Goal: Find specific page/section: Find specific page/section

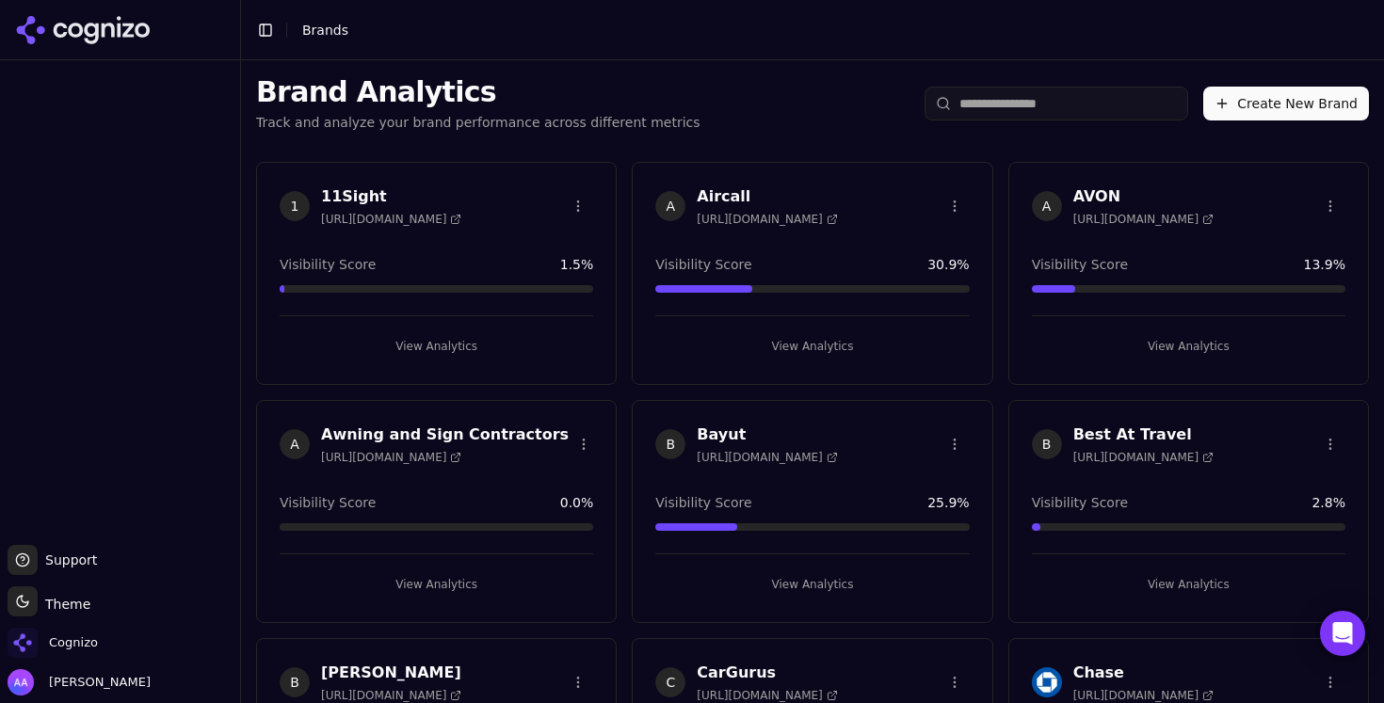
click at [1001, 100] on input "search" at bounding box center [1056, 104] width 264 height 34
click at [1003, 116] on input "search" at bounding box center [1056, 104] width 264 height 34
click at [75, 633] on span "Cognizo" at bounding box center [53, 643] width 90 height 30
click at [104, 644] on div "Cognizo" at bounding box center [120, 647] width 225 height 38
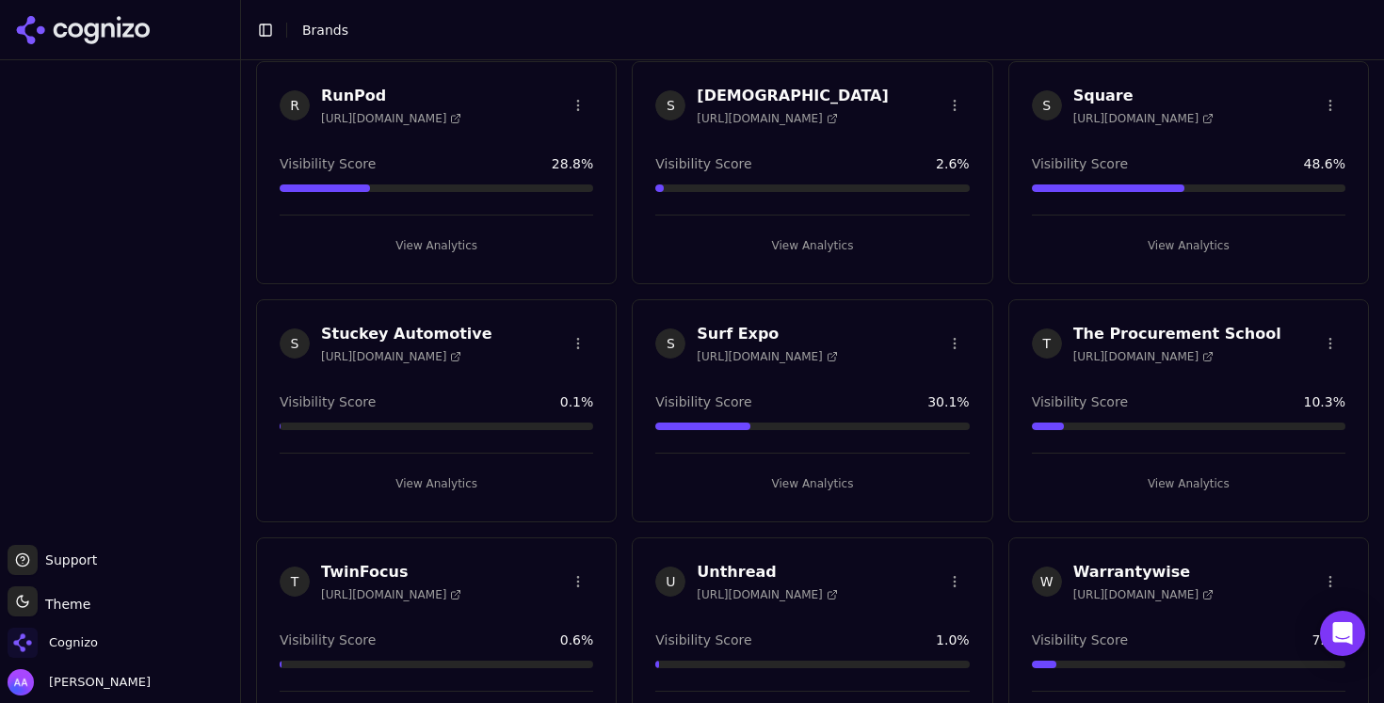
scroll to position [3507, 0]
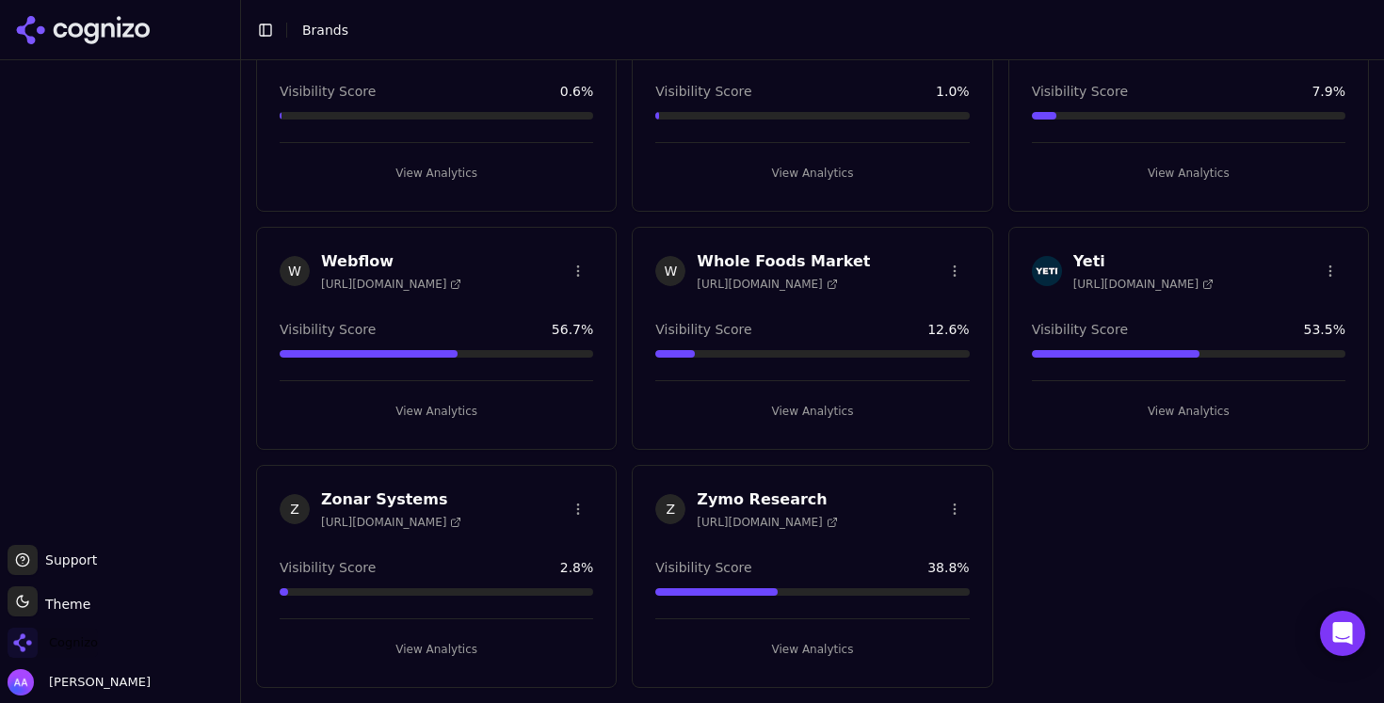
click at [80, 648] on span "Cognizo" at bounding box center [73, 642] width 49 height 17
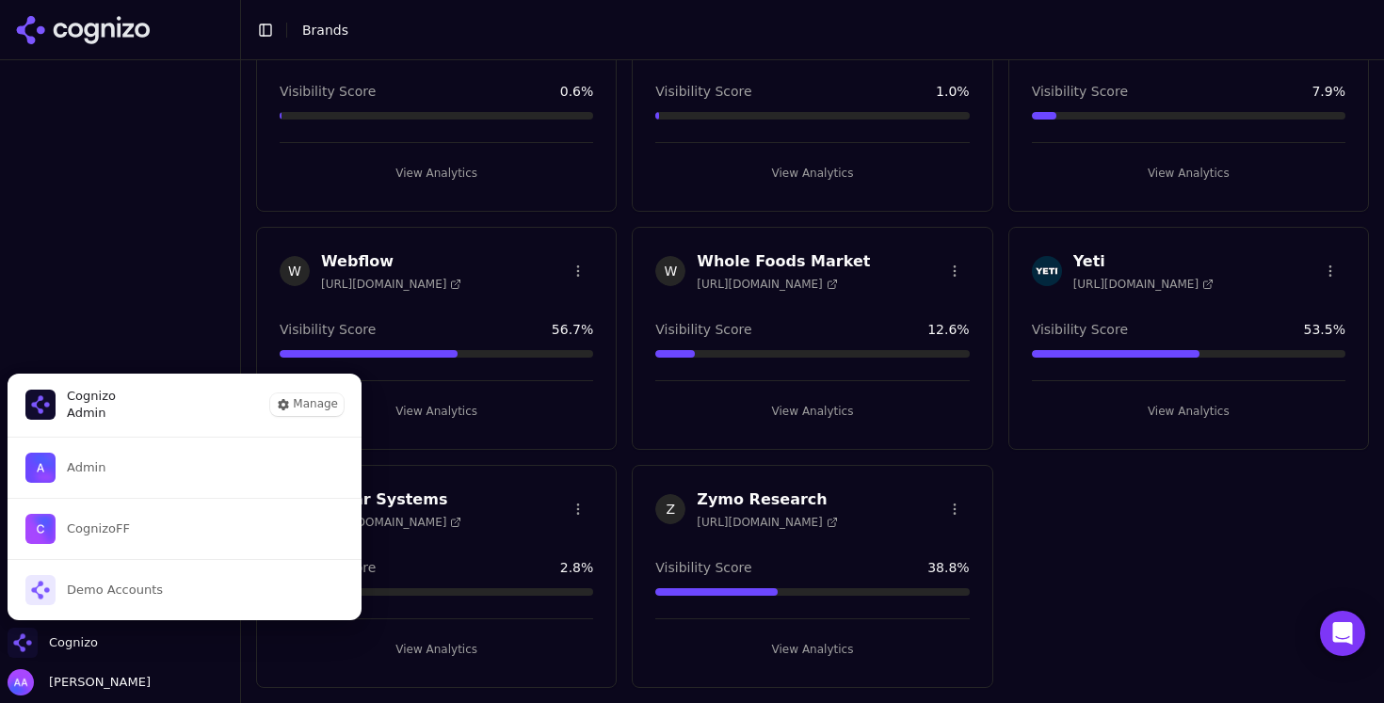
click at [99, 634] on div "Cognizo" at bounding box center [120, 647] width 225 height 38
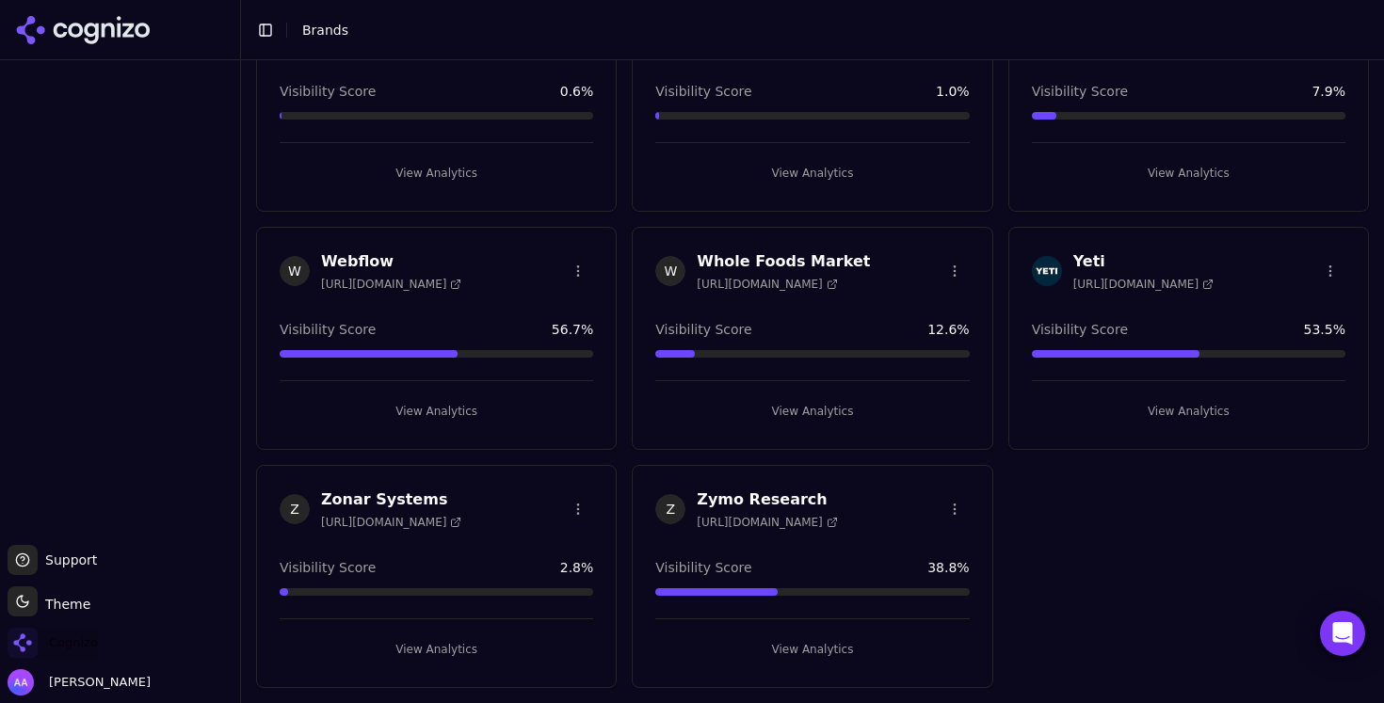
click at [86, 646] on span "Cognizo" at bounding box center [73, 642] width 49 height 17
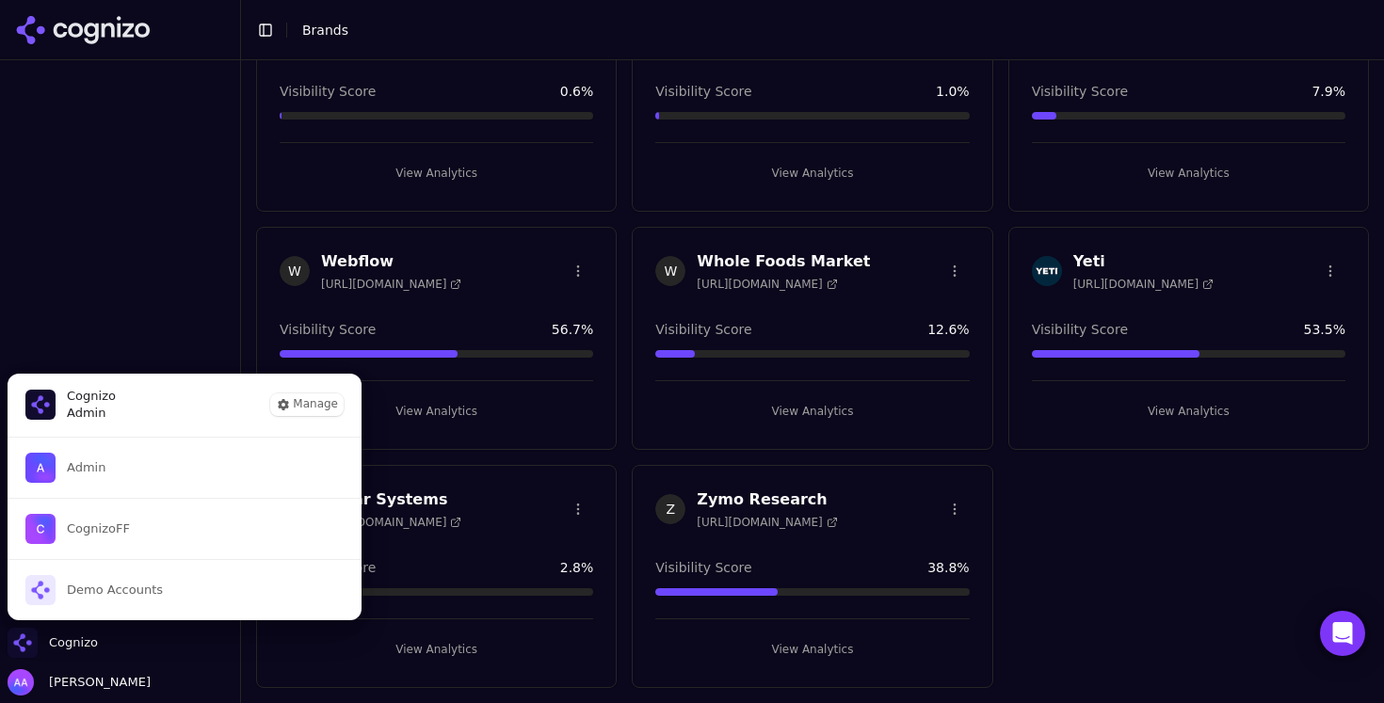
click at [146, 409] on div "Cognizo Admin Manage" at bounding box center [185, 405] width 356 height 64
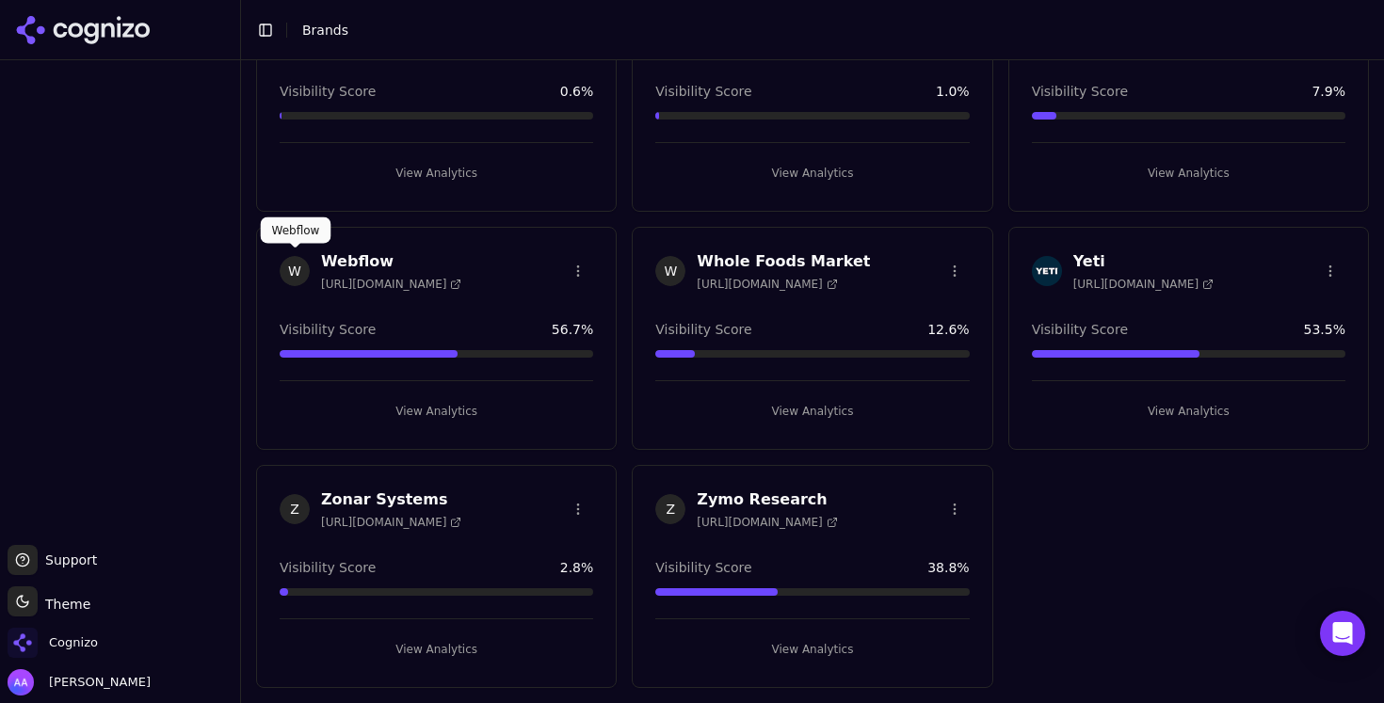
click at [289, 273] on span "W" at bounding box center [295, 271] width 30 height 30
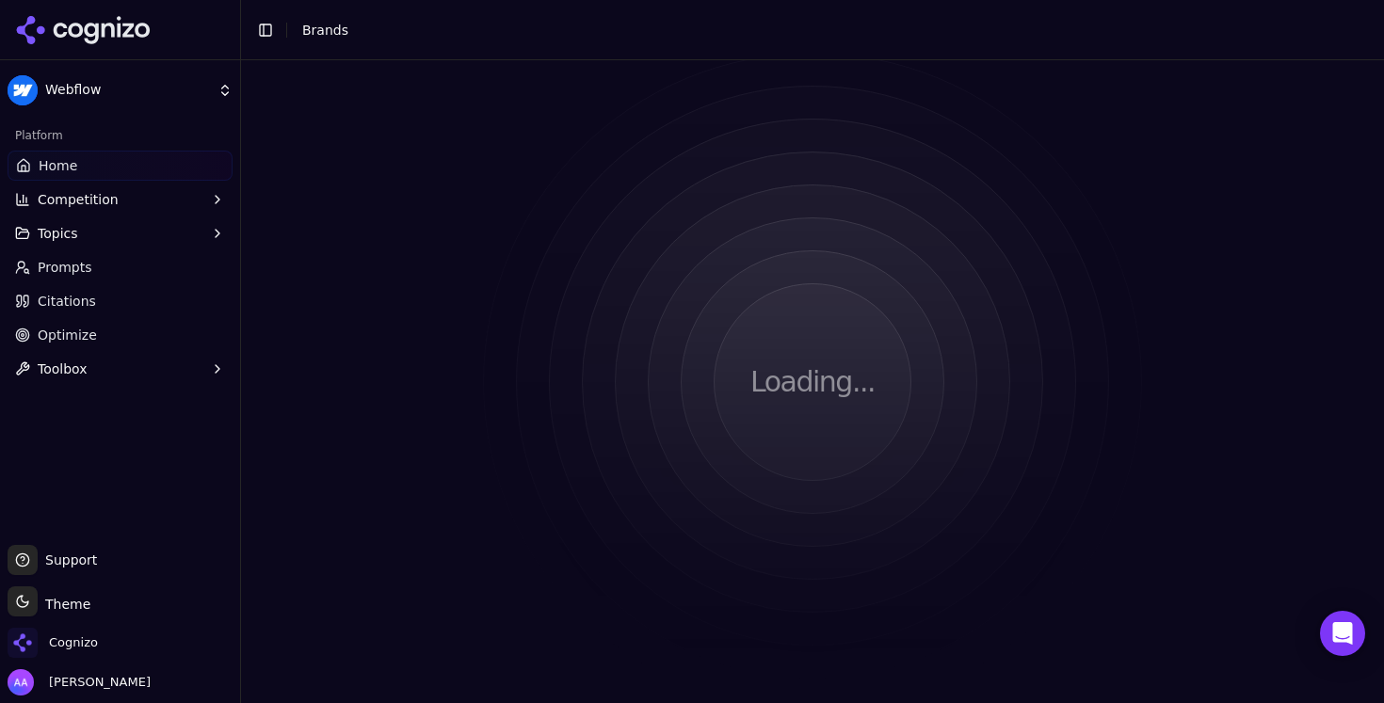
scroll to position [3507, 0]
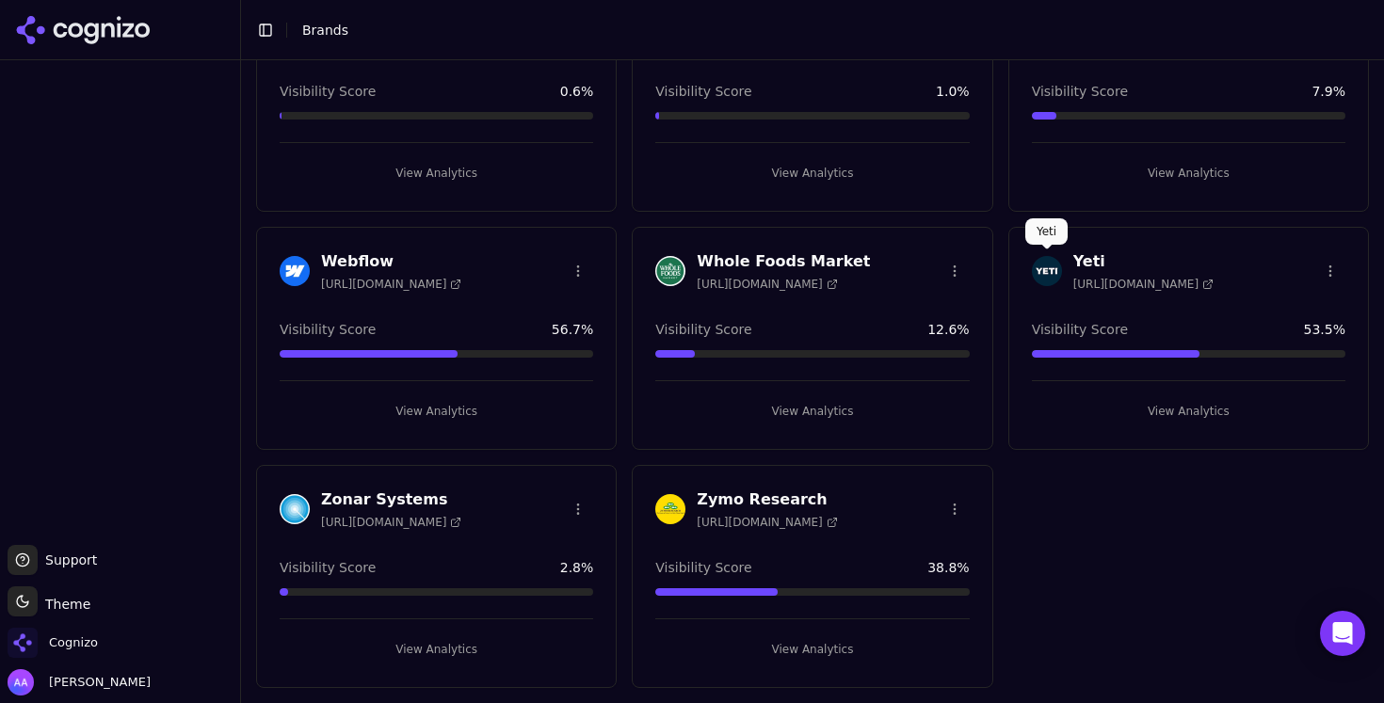
click at [1043, 266] on img at bounding box center [1047, 271] width 30 height 30
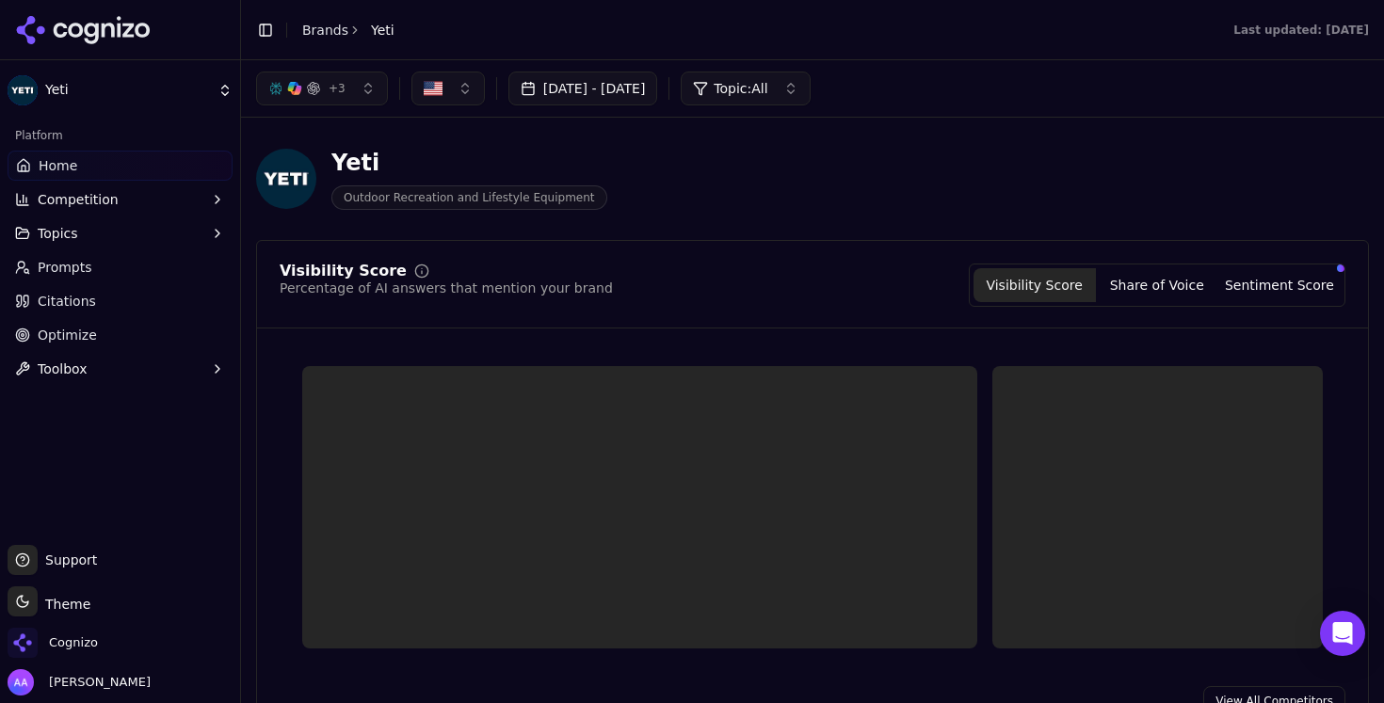
click at [342, 82] on span "+ 3" at bounding box center [337, 88] width 17 height 15
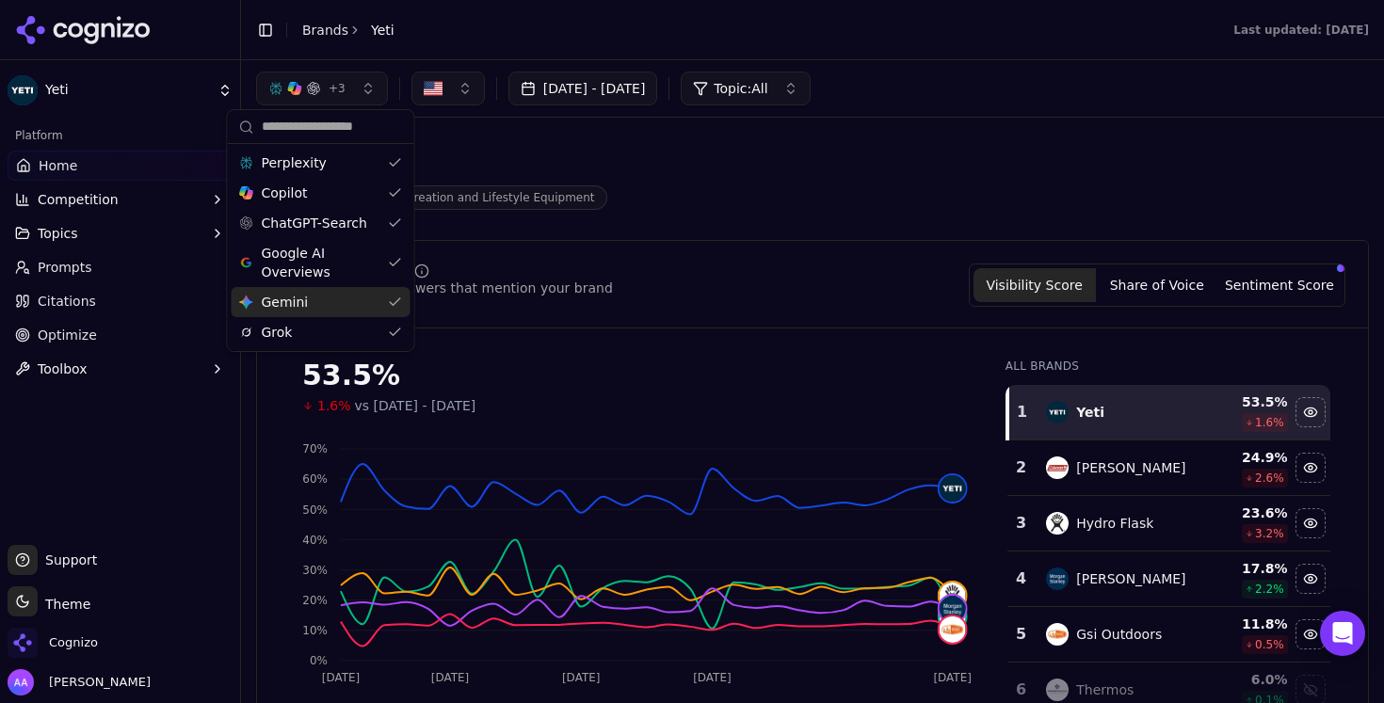
click at [695, 170] on div "Yeti Outdoor Recreation and Lifestyle Equipment" at bounding box center [677, 179] width 843 height 62
